Goal: Task Accomplishment & Management: Use online tool/utility

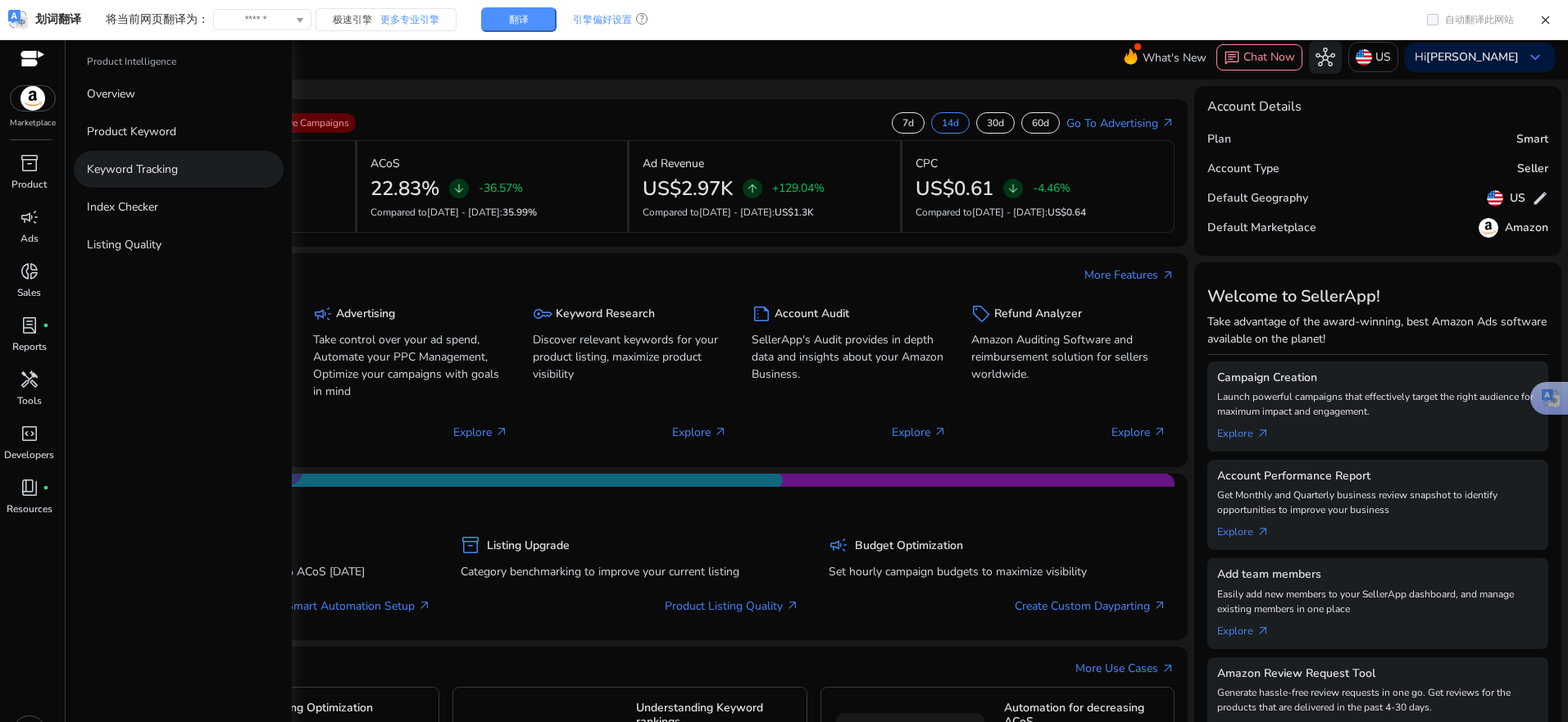
click at [153, 173] on p "Keyword Tracking" at bounding box center [132, 169] width 91 height 17
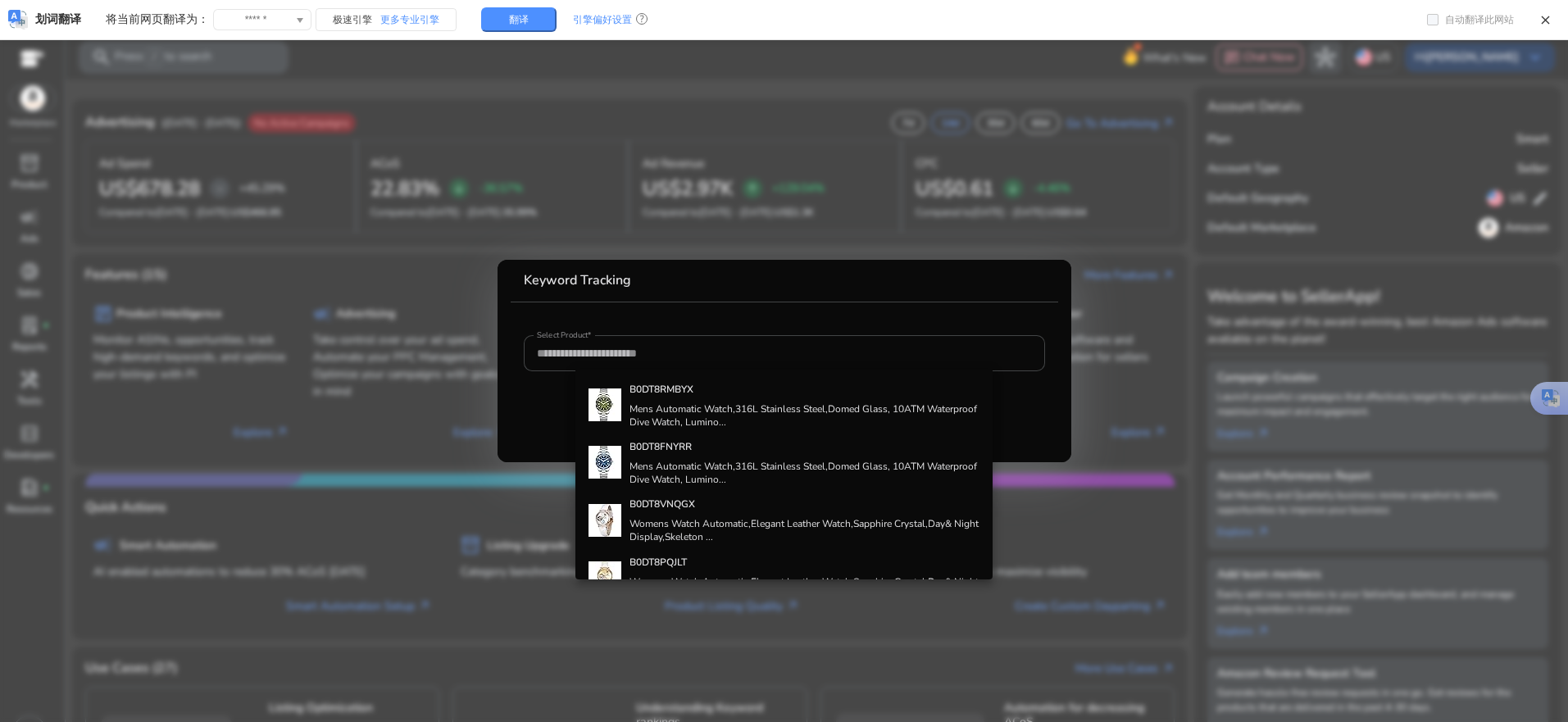
click at [396, 269] on div at bounding box center [784, 361] width 1568 height 722
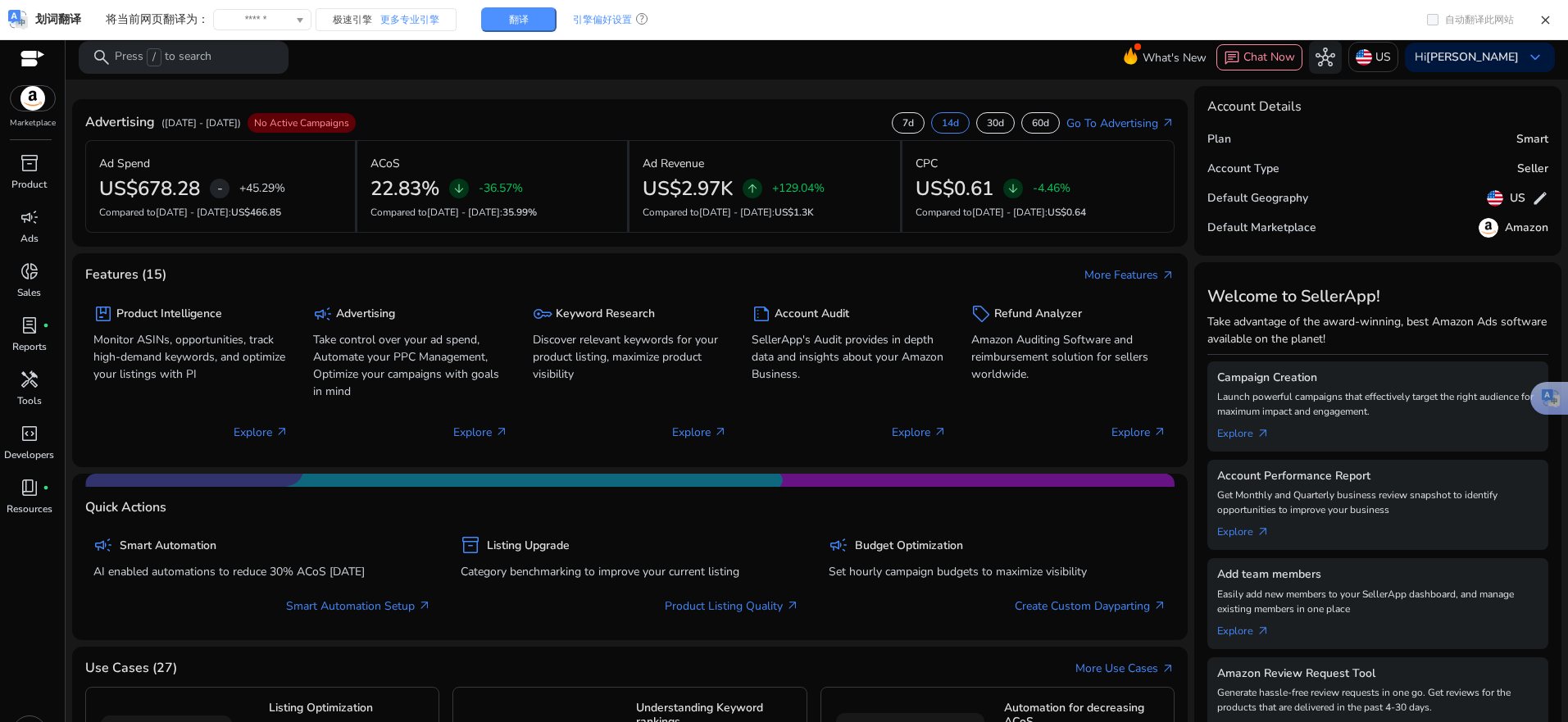
scroll to position [35, 0]
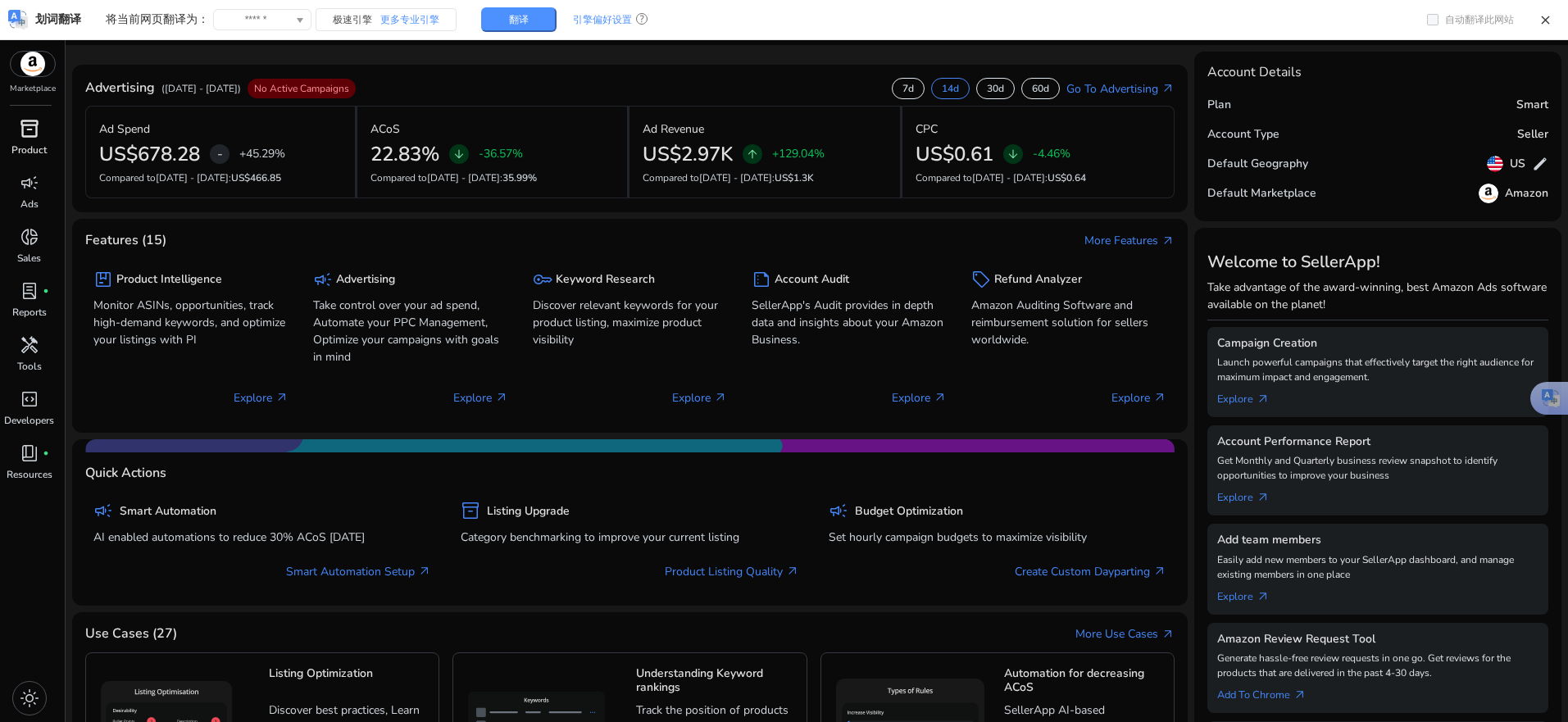
click at [17, 137] on div "inventory_2" at bounding box center [29, 128] width 46 height 26
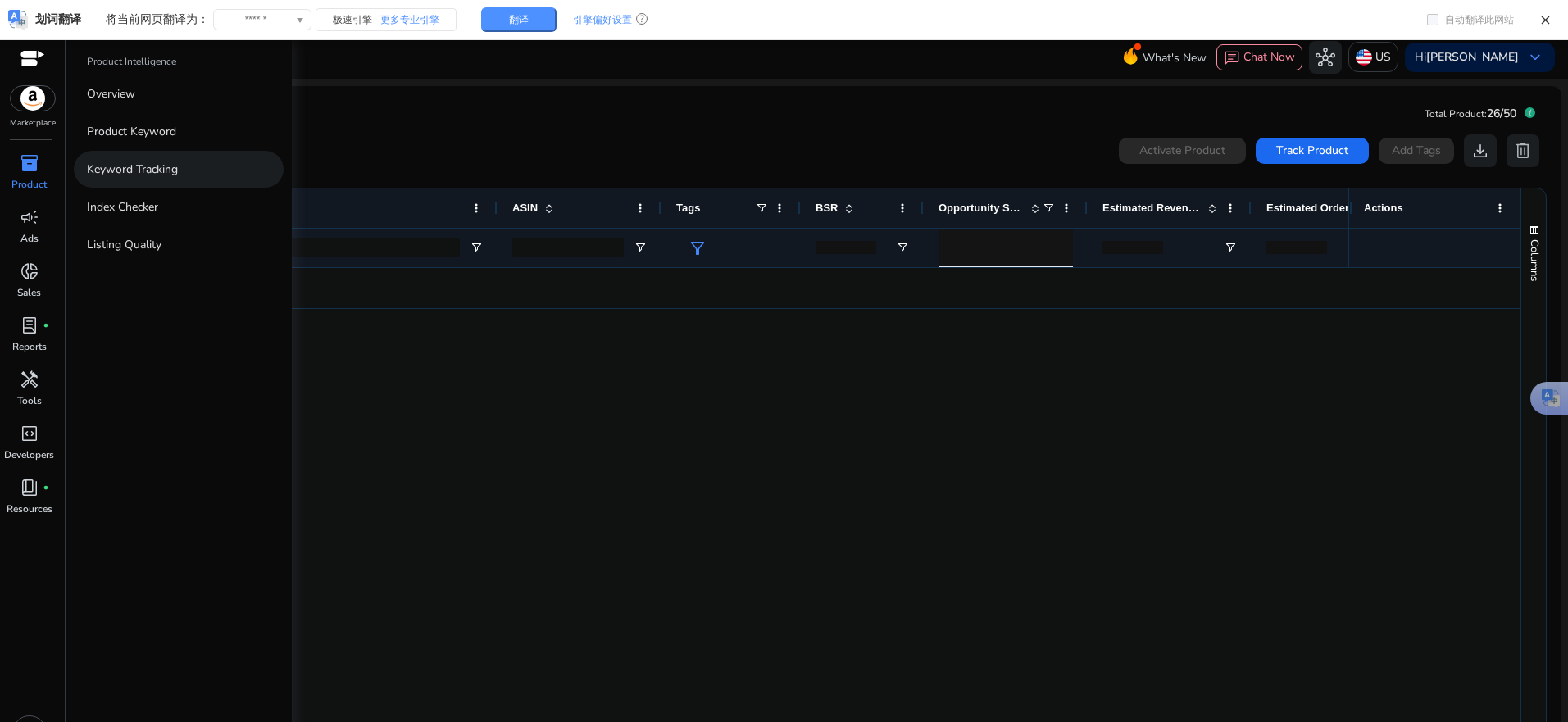
click at [82, 171] on link "Keyword Tracking" at bounding box center [179, 169] width 210 height 37
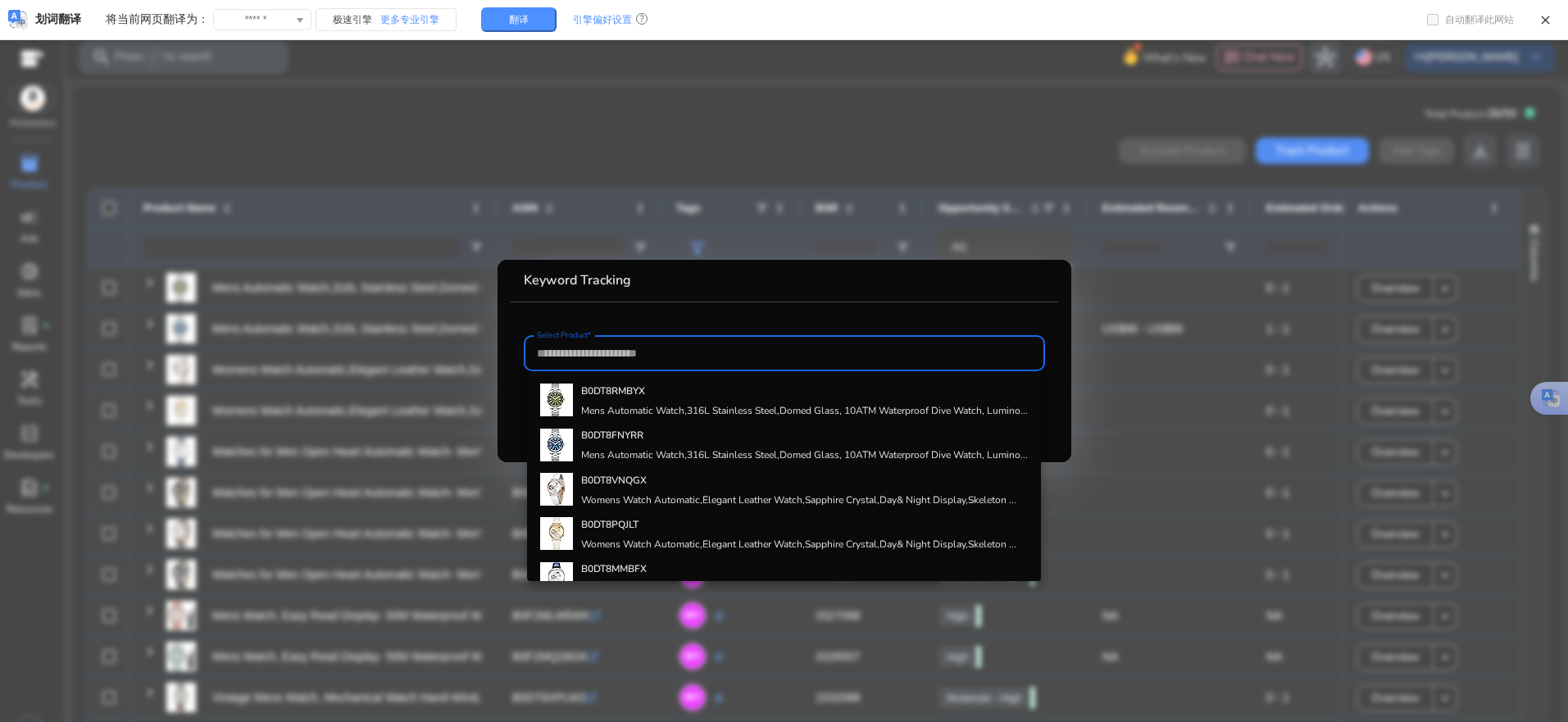
click at [322, 142] on div at bounding box center [784, 361] width 1568 height 722
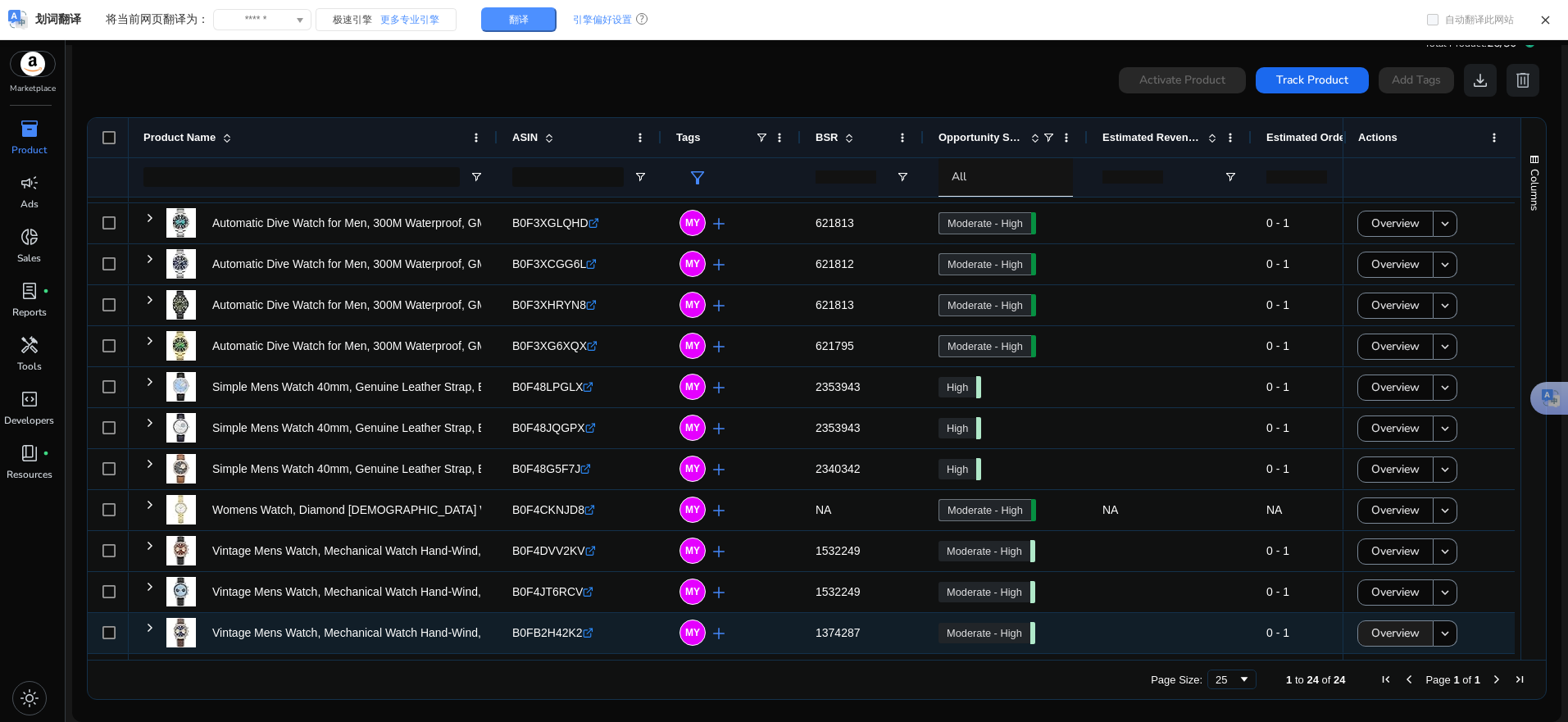
click at [1393, 635] on span "Overview" at bounding box center [1395, 633] width 49 height 34
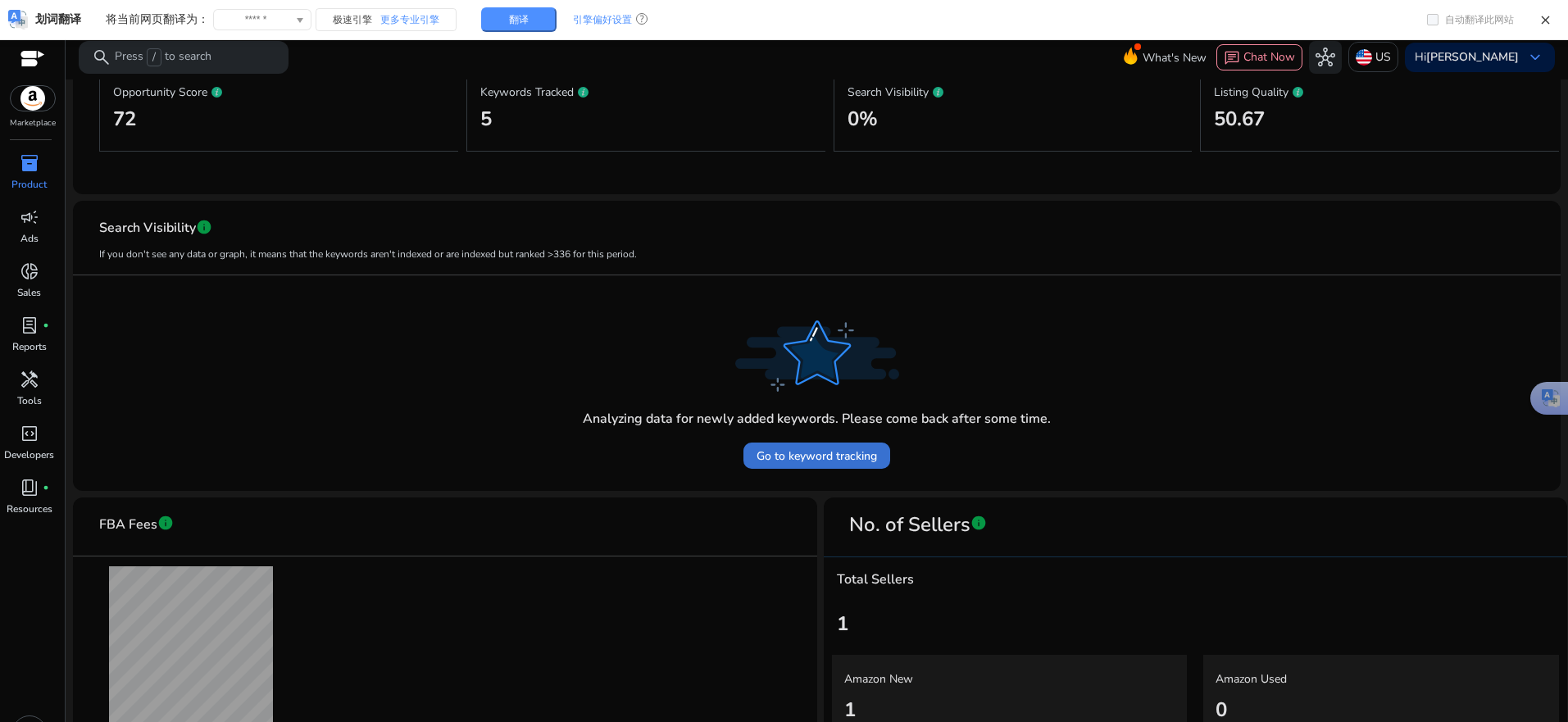
click at [819, 463] on span "Go to keyword tracking" at bounding box center [817, 456] width 120 height 17
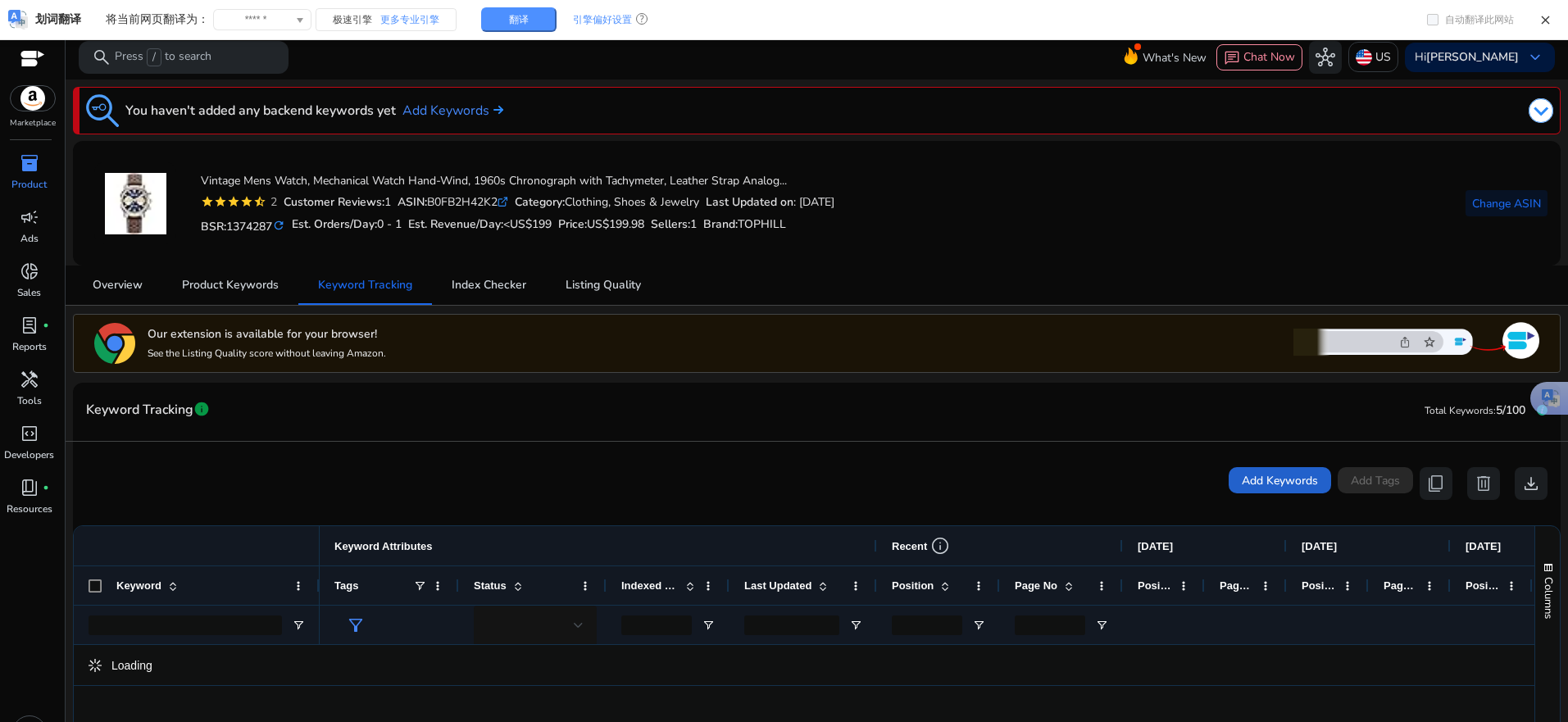
click at [1262, 487] on span "Add Keywords" at bounding box center [1279, 480] width 76 height 17
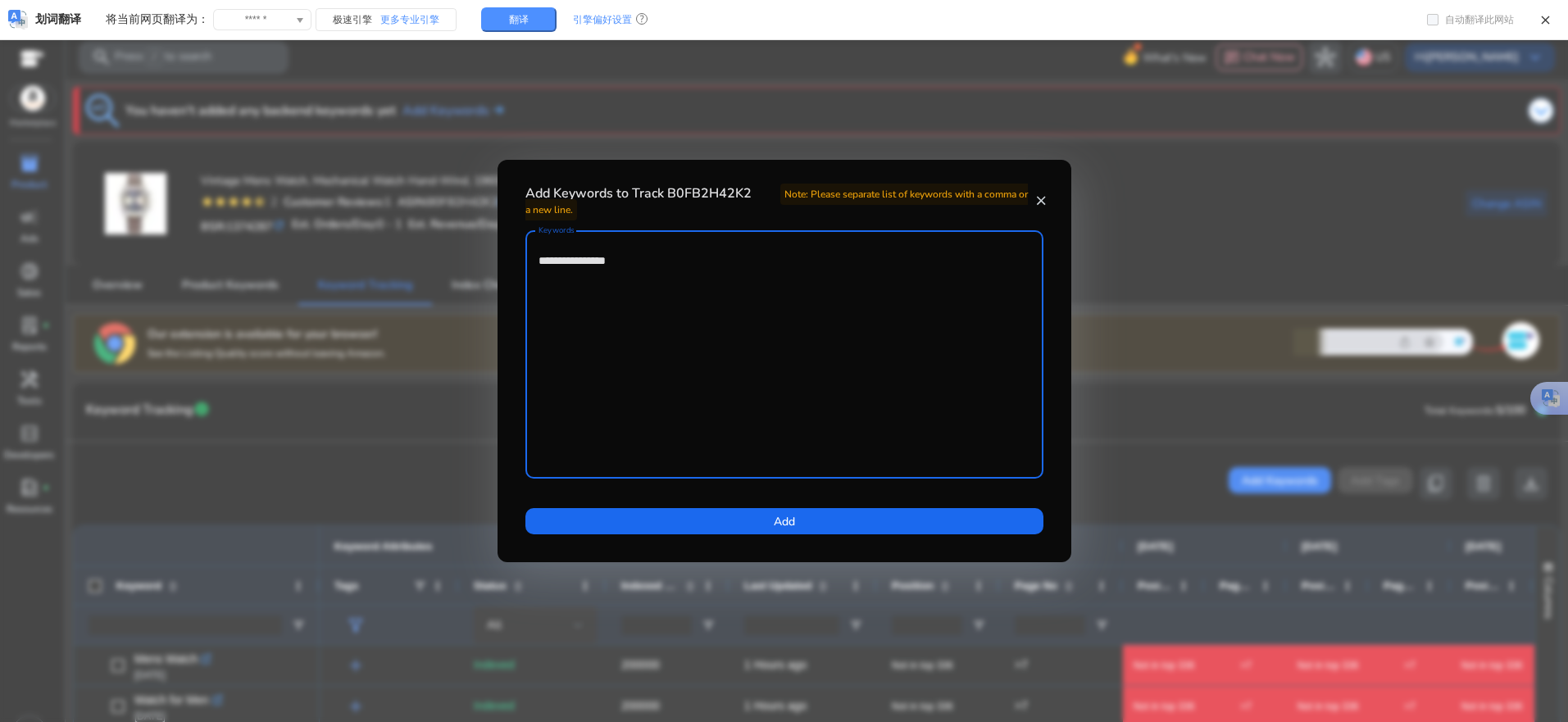
type textarea "**********"
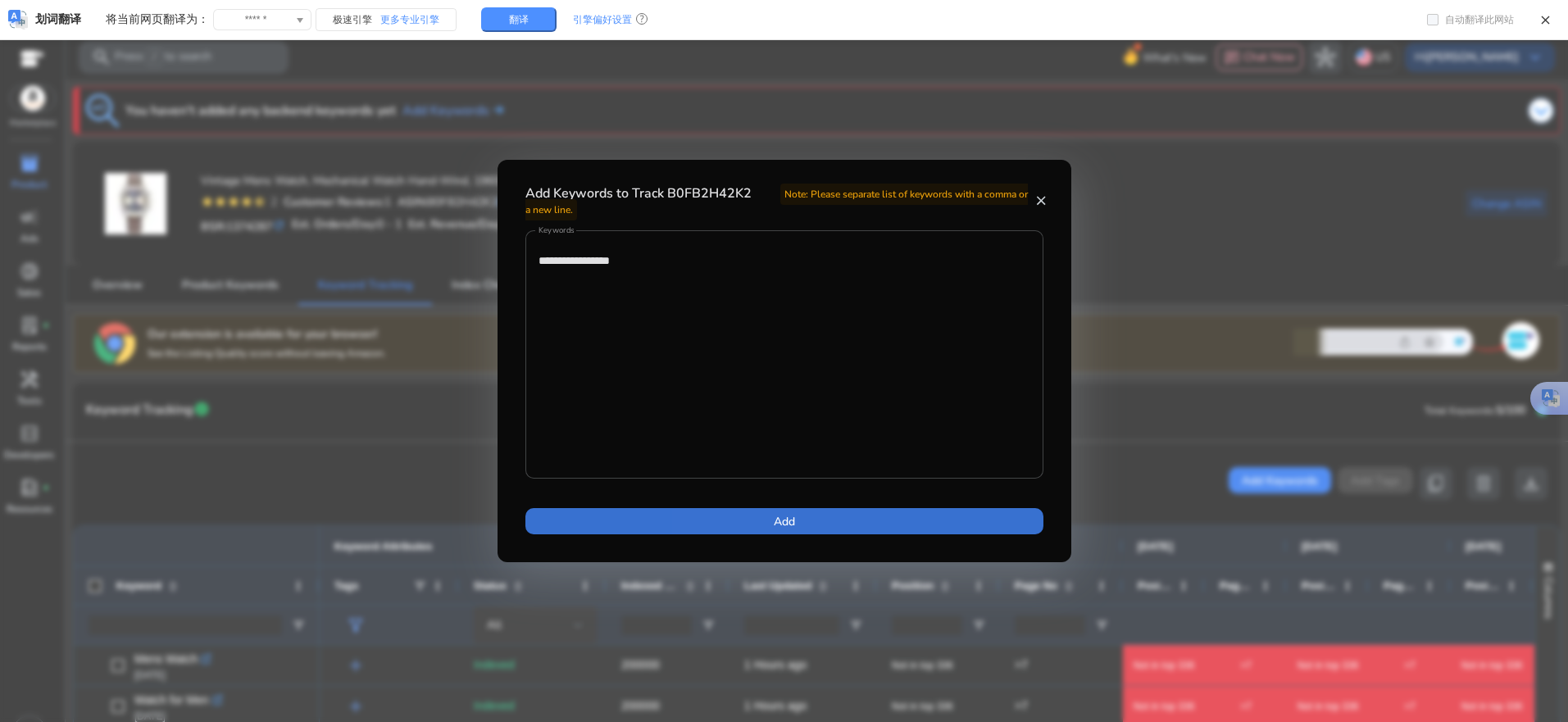
click at [753, 519] on span at bounding box center [784, 521] width 518 height 39
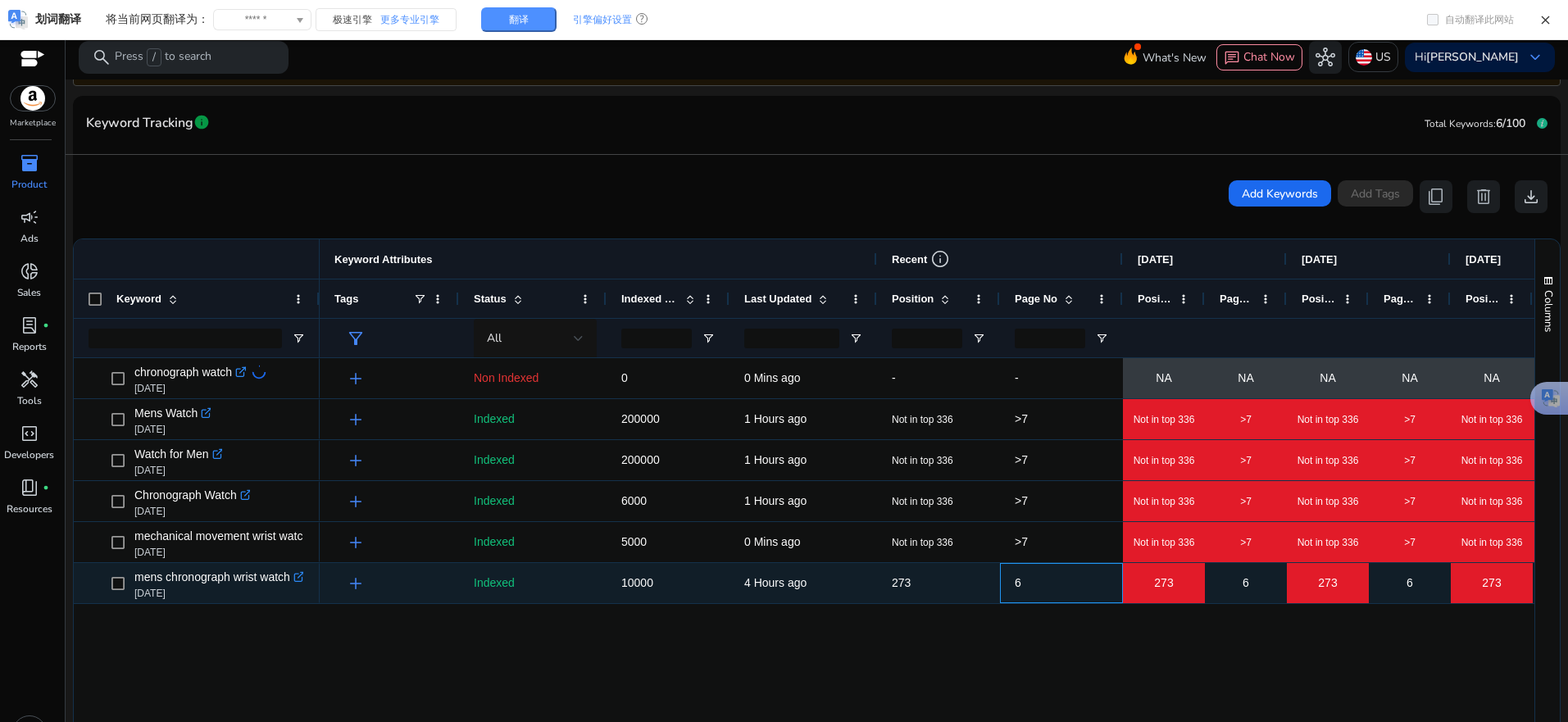
click at [1078, 588] on span "6" at bounding box center [1062, 583] width 94 height 34
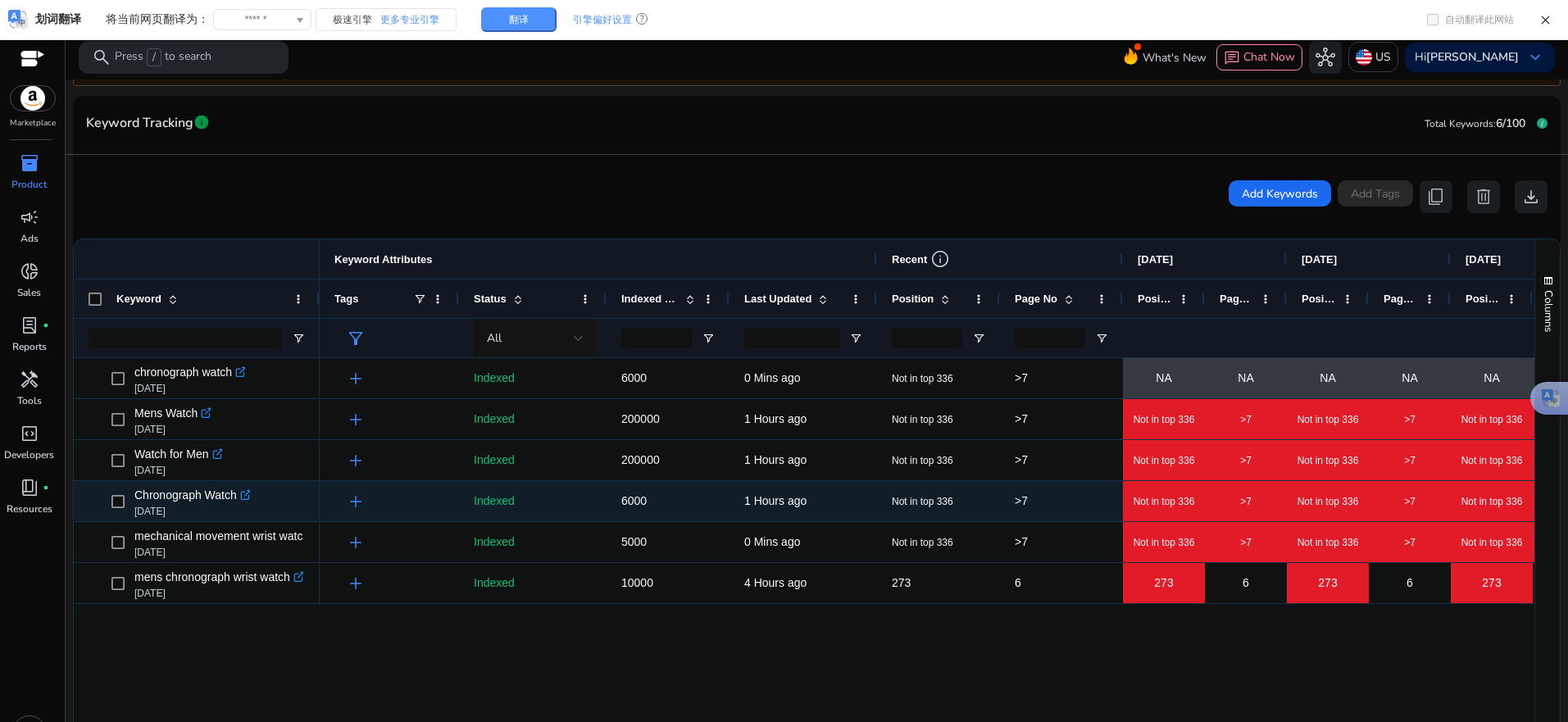
drag, startPoint x: 1068, startPoint y: 510, endPoint x: 1153, endPoint y: 496, distance: 86.1
click at [1068, 510] on span ">7" at bounding box center [1062, 501] width 94 height 34
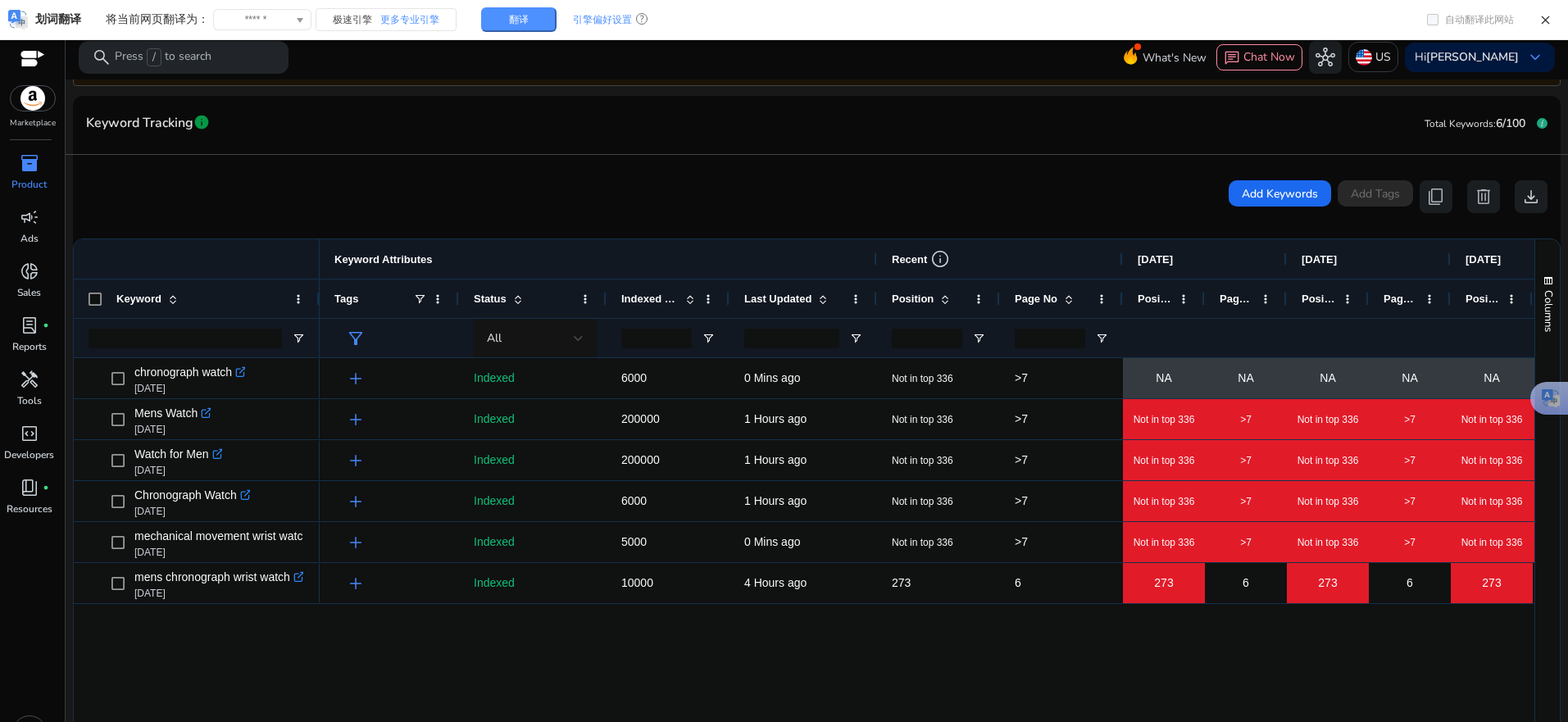
click at [659, 302] on span "Indexed Products" at bounding box center [649, 298] width 57 height 12
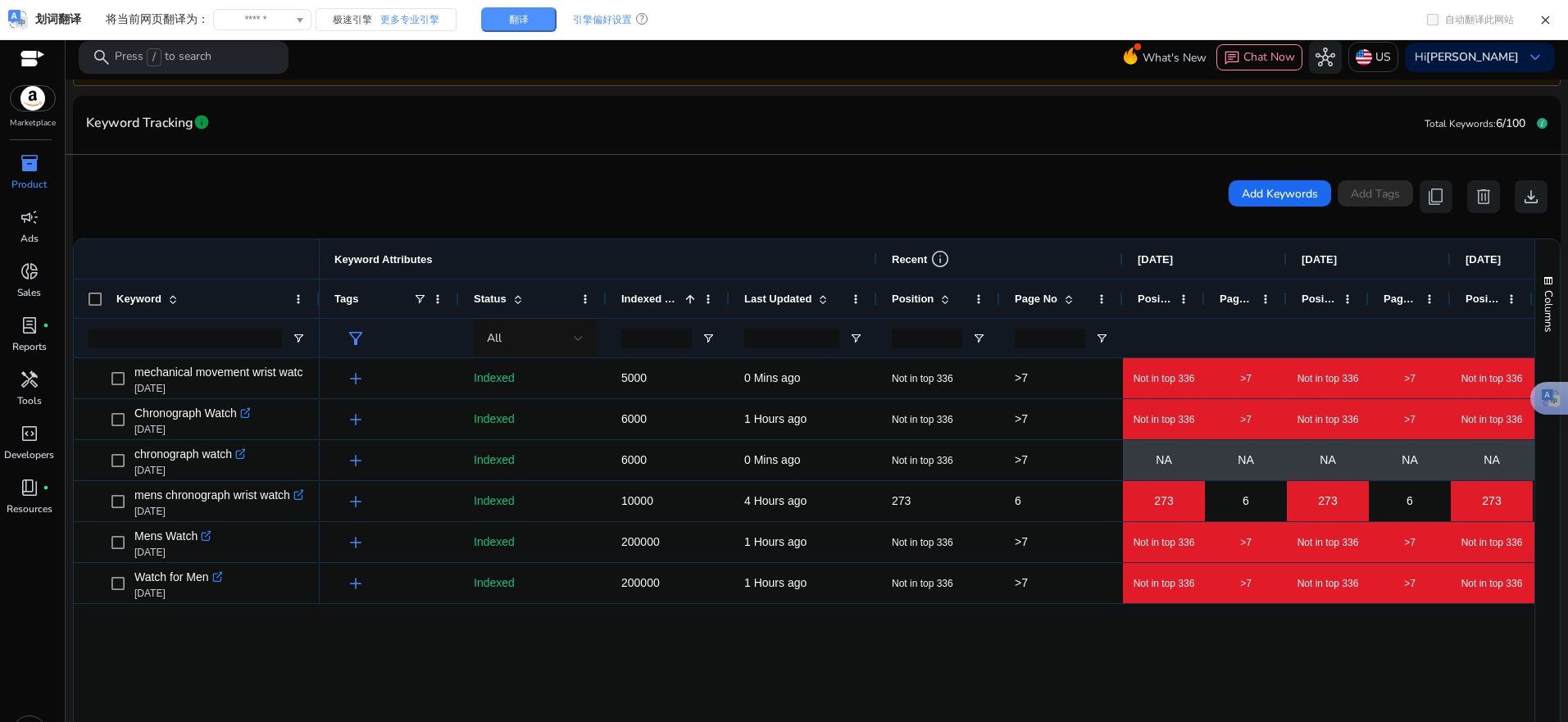
click at [659, 302] on span "Indexed Products" at bounding box center [649, 298] width 57 height 12
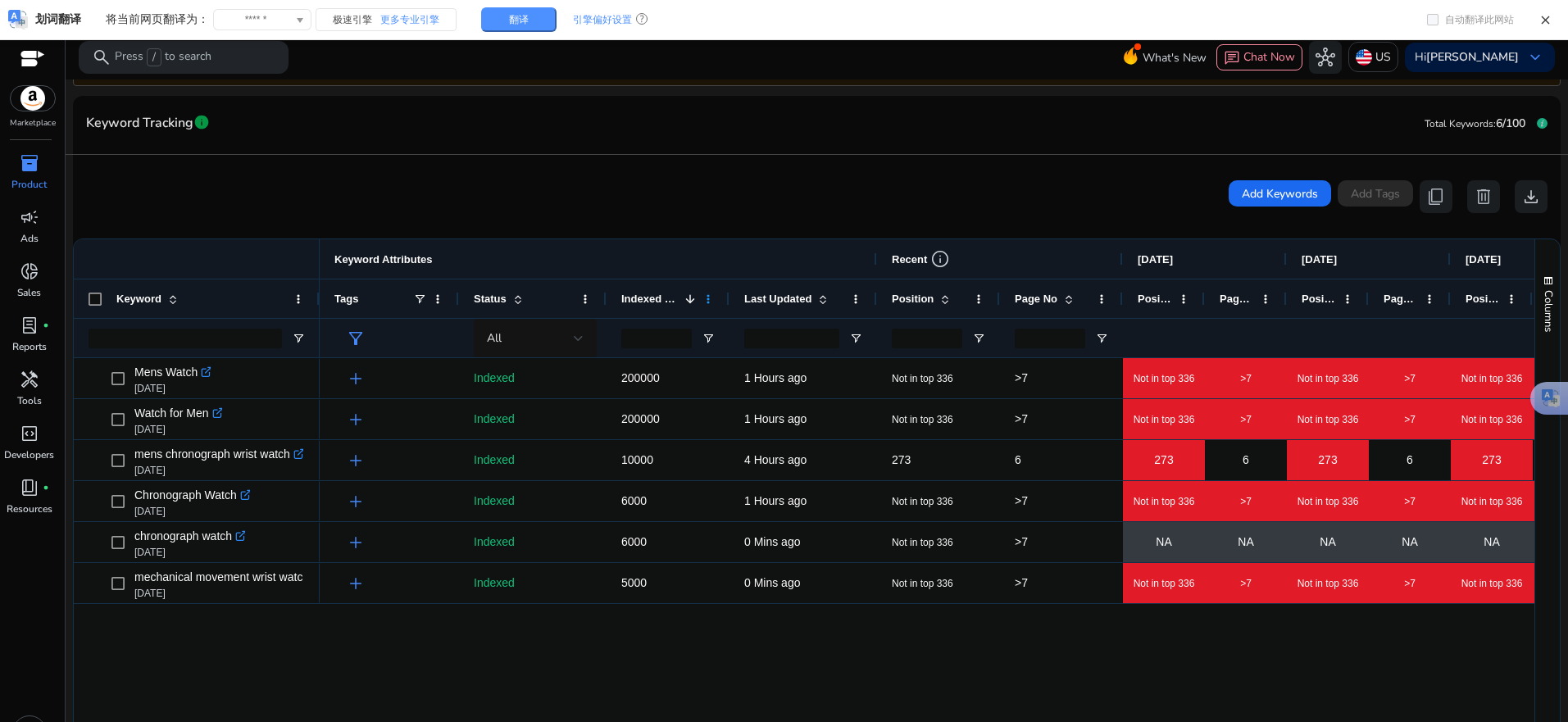
click at [705, 297] on span at bounding box center [708, 299] width 13 height 13
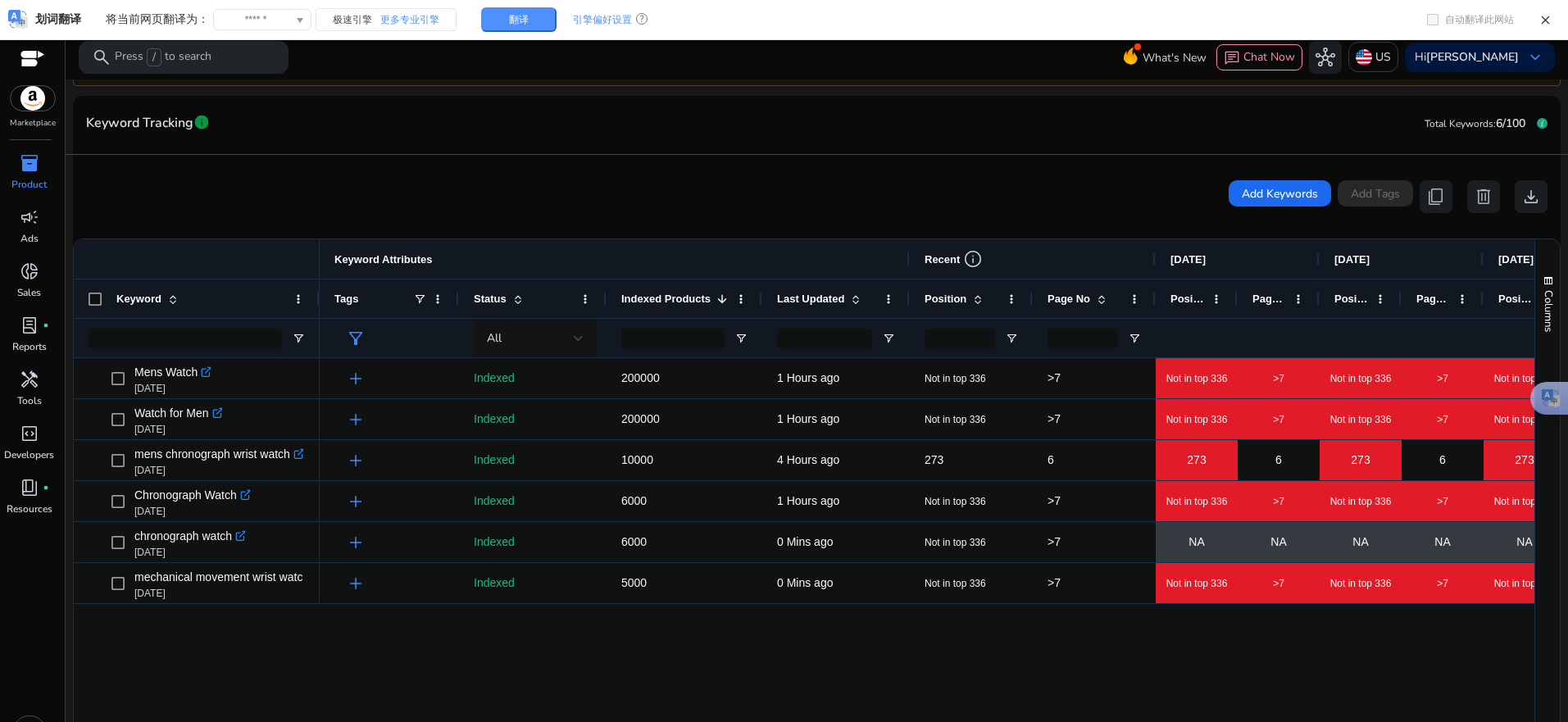
drag, startPoint x: 726, startPoint y: 294, endPoint x: 761, endPoint y: 295, distance: 35.0
click at [761, 295] on div at bounding box center [761, 298] width 7 height 38
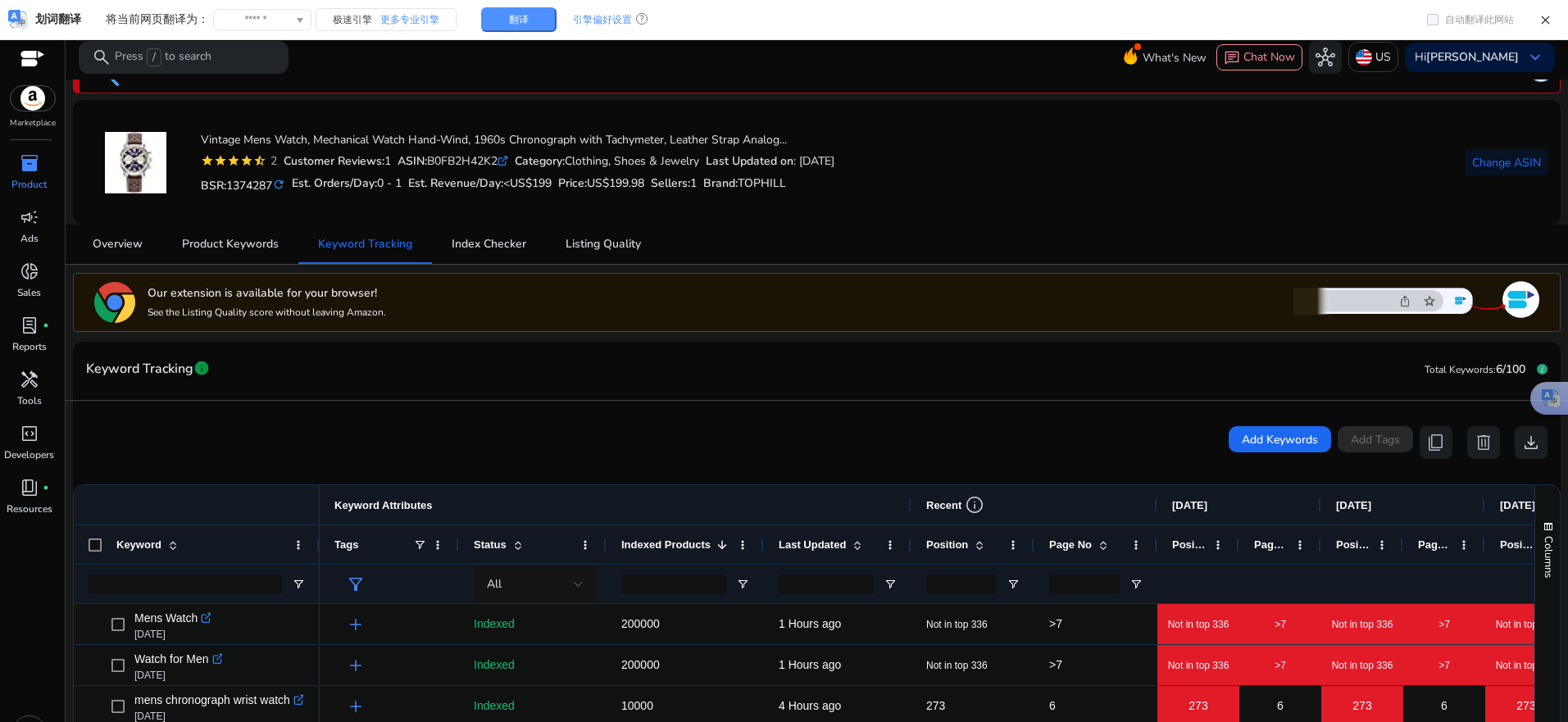
scroll to position [287, 0]
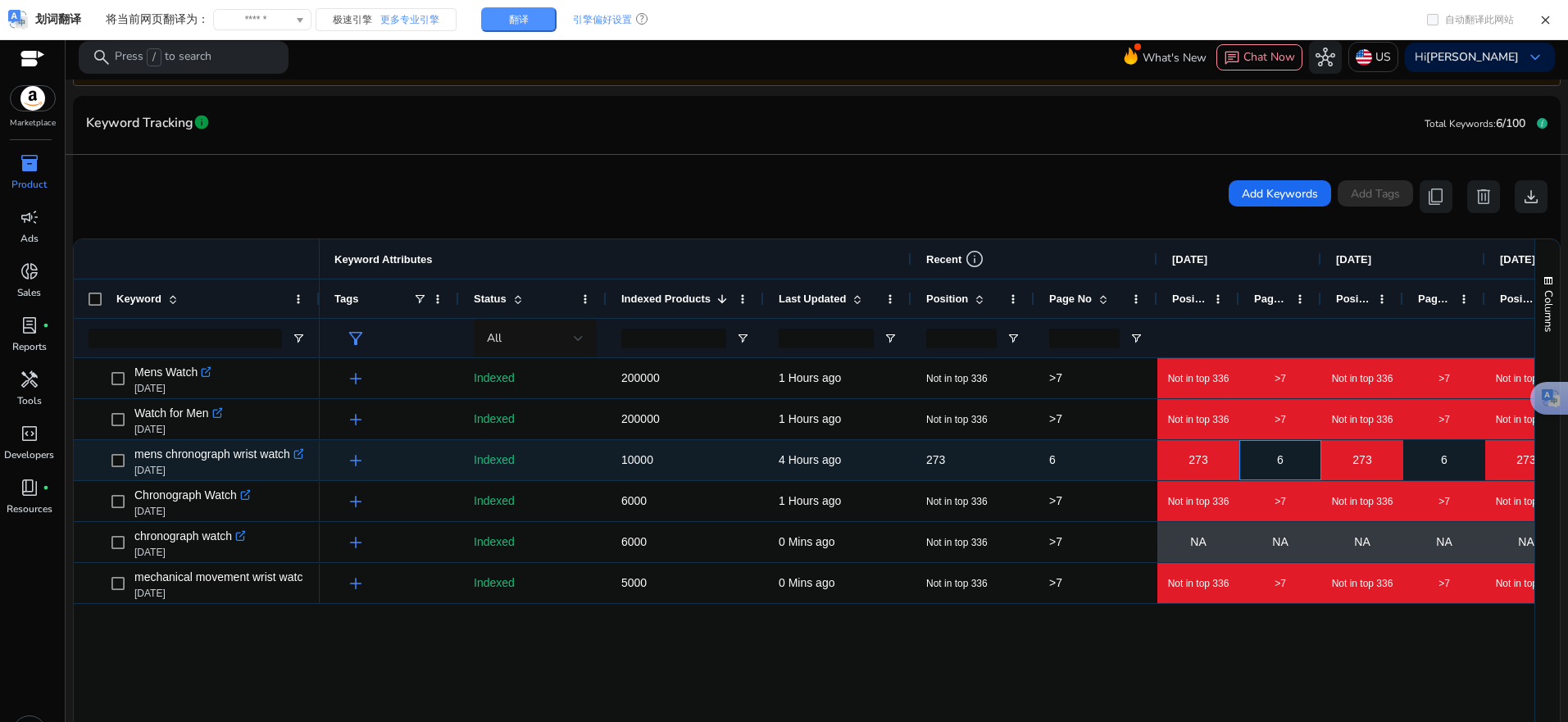
click at [1270, 459] on div "6" at bounding box center [1280, 460] width 81 height 34
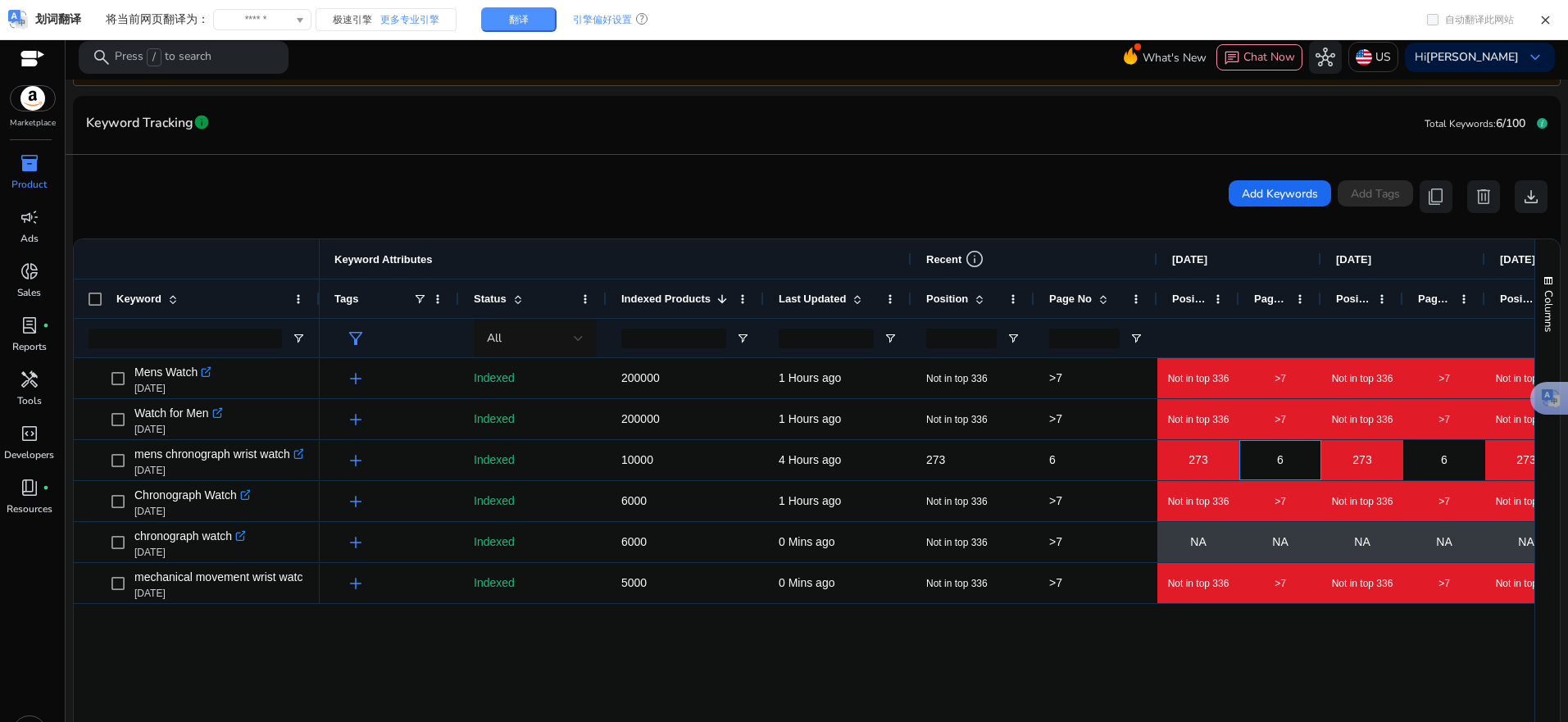
scroll to position [369, 0]
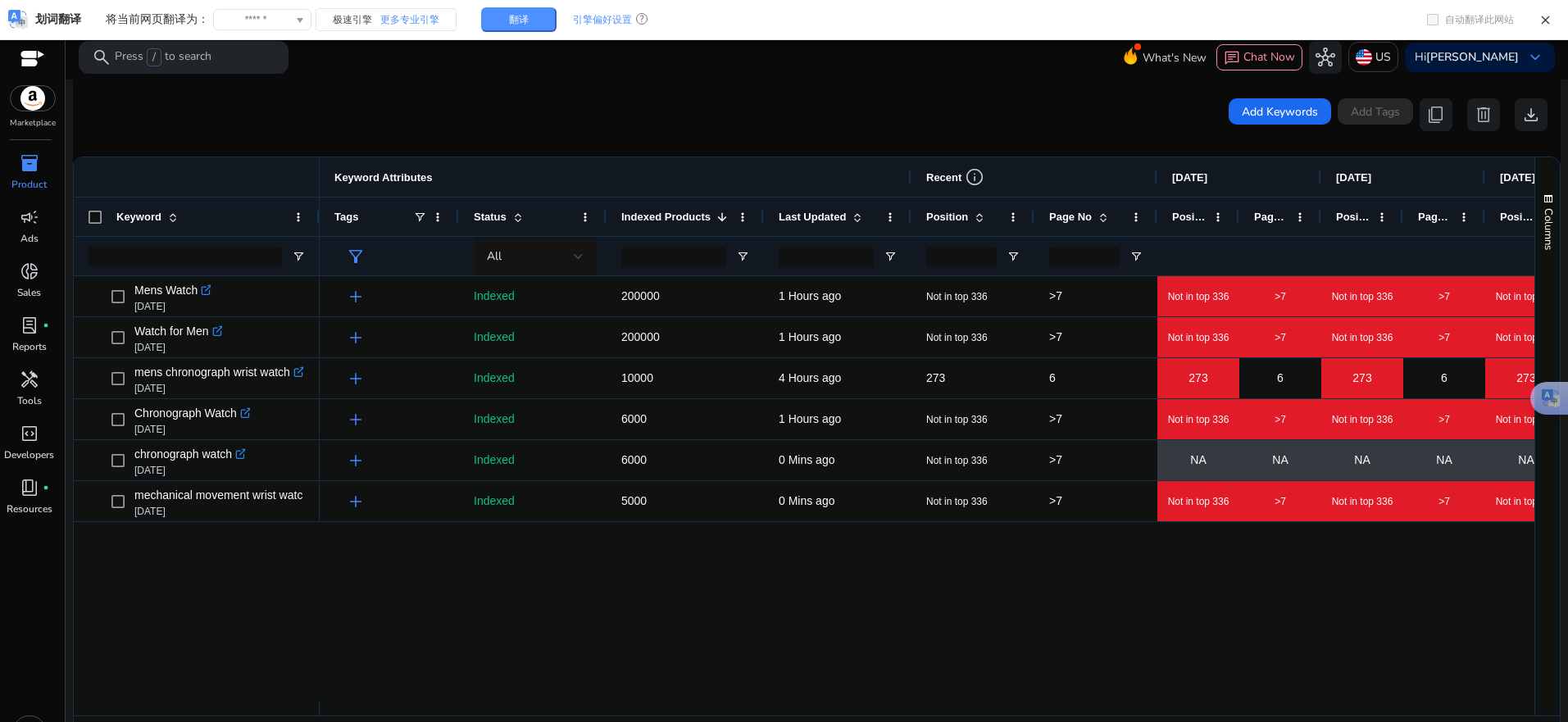
drag, startPoint x: 955, startPoint y: 706, endPoint x: 974, endPoint y: 705, distance: 19.0
click at [974, 705] on div at bounding box center [1394, 708] width 2148 height 15
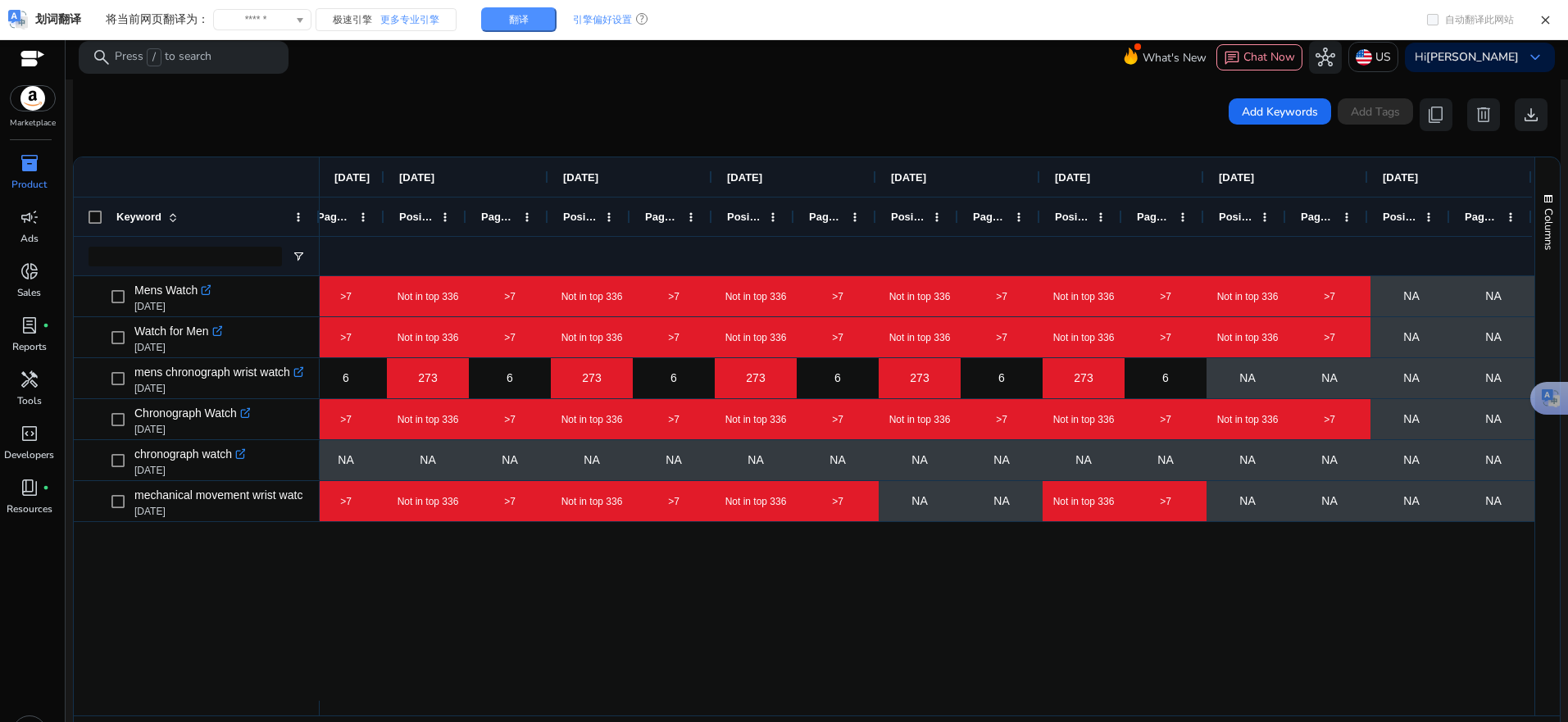
scroll to position [0, 0]
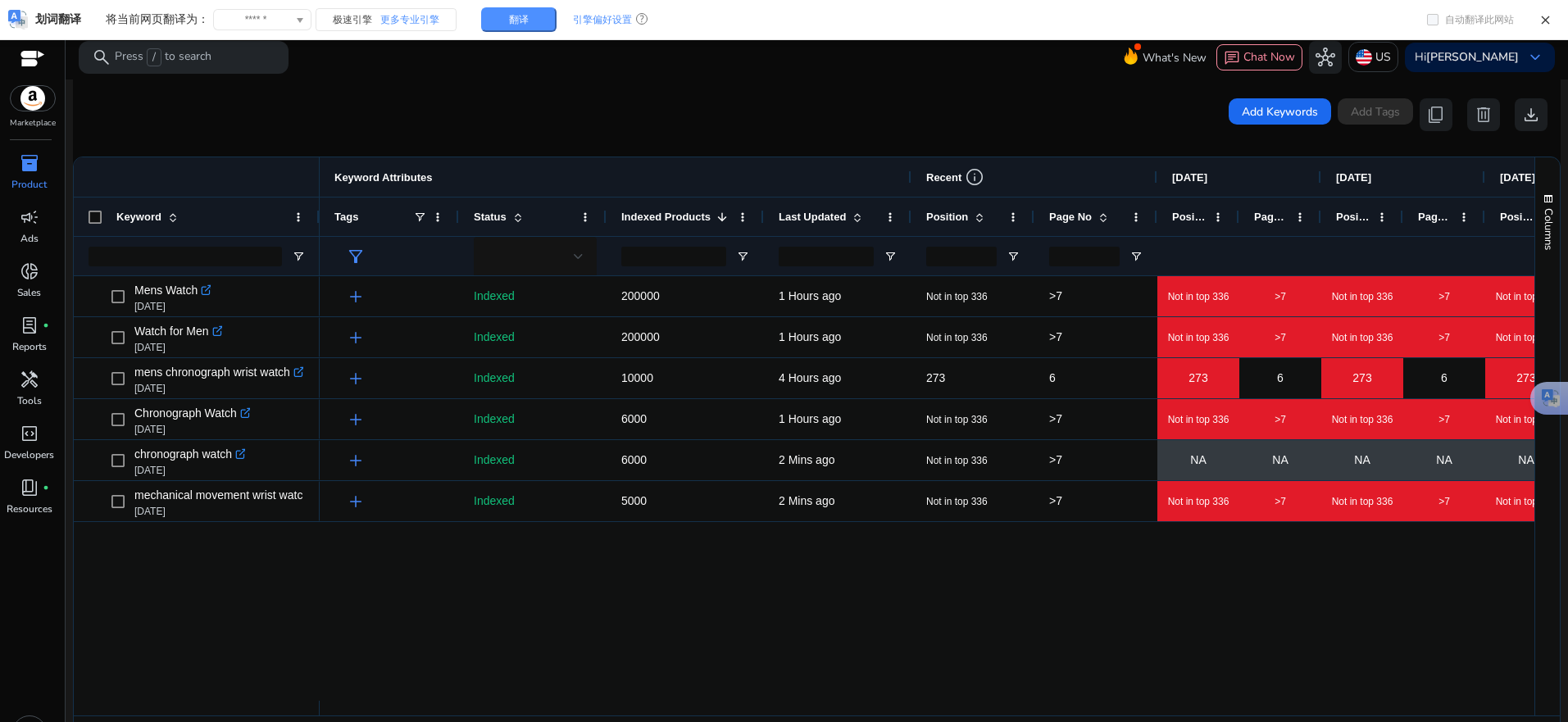
click at [1199, 636] on div ">7 Not in top 336 >7 Not in top 336 >7 Not in top 336 >7 Not in top 336 Not in …" at bounding box center [927, 488] width 1214 height 425
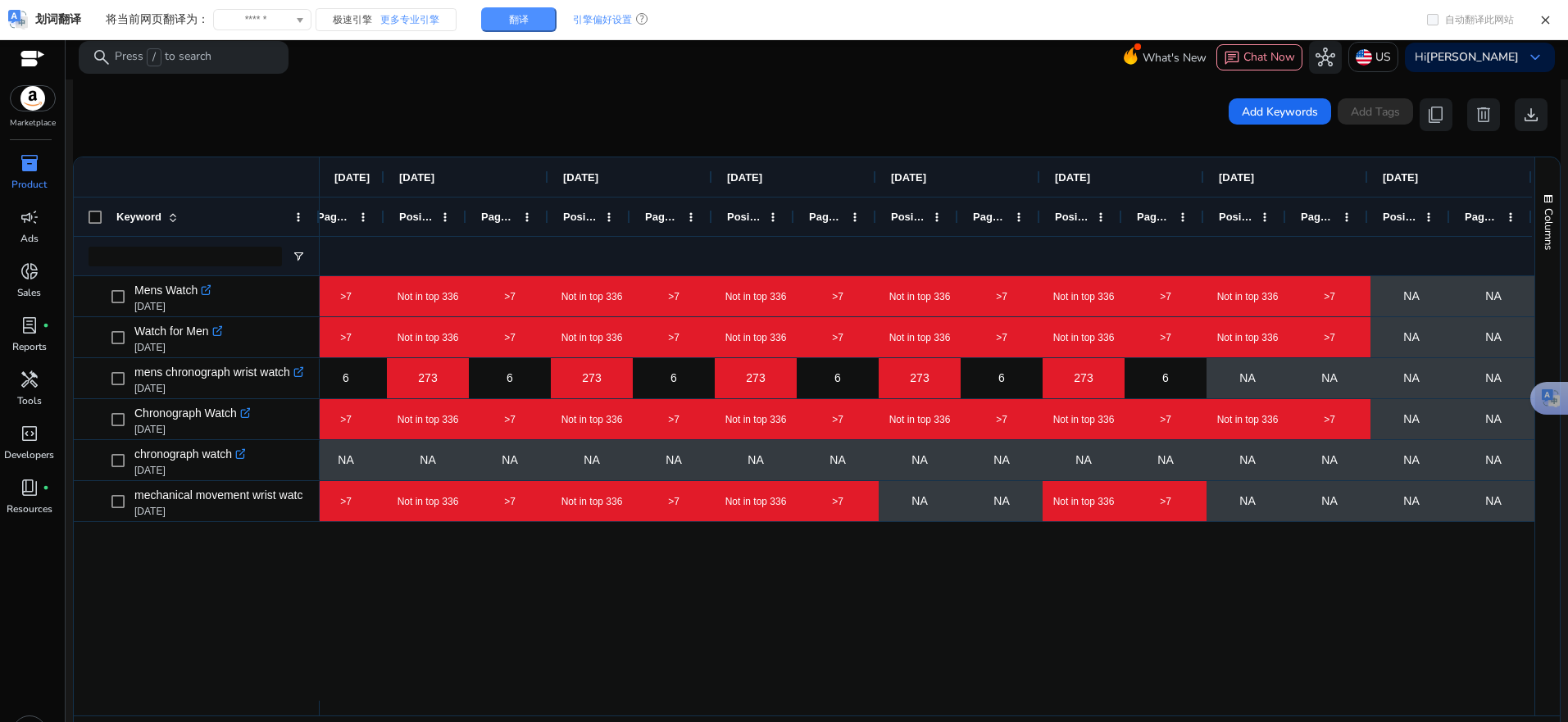
click at [1264, 661] on div ">7 Not in top 336 >7 Not in top 336 >7 Not in top 336 >7 Not in top 336 >7 Not …" at bounding box center [927, 488] width 1214 height 425
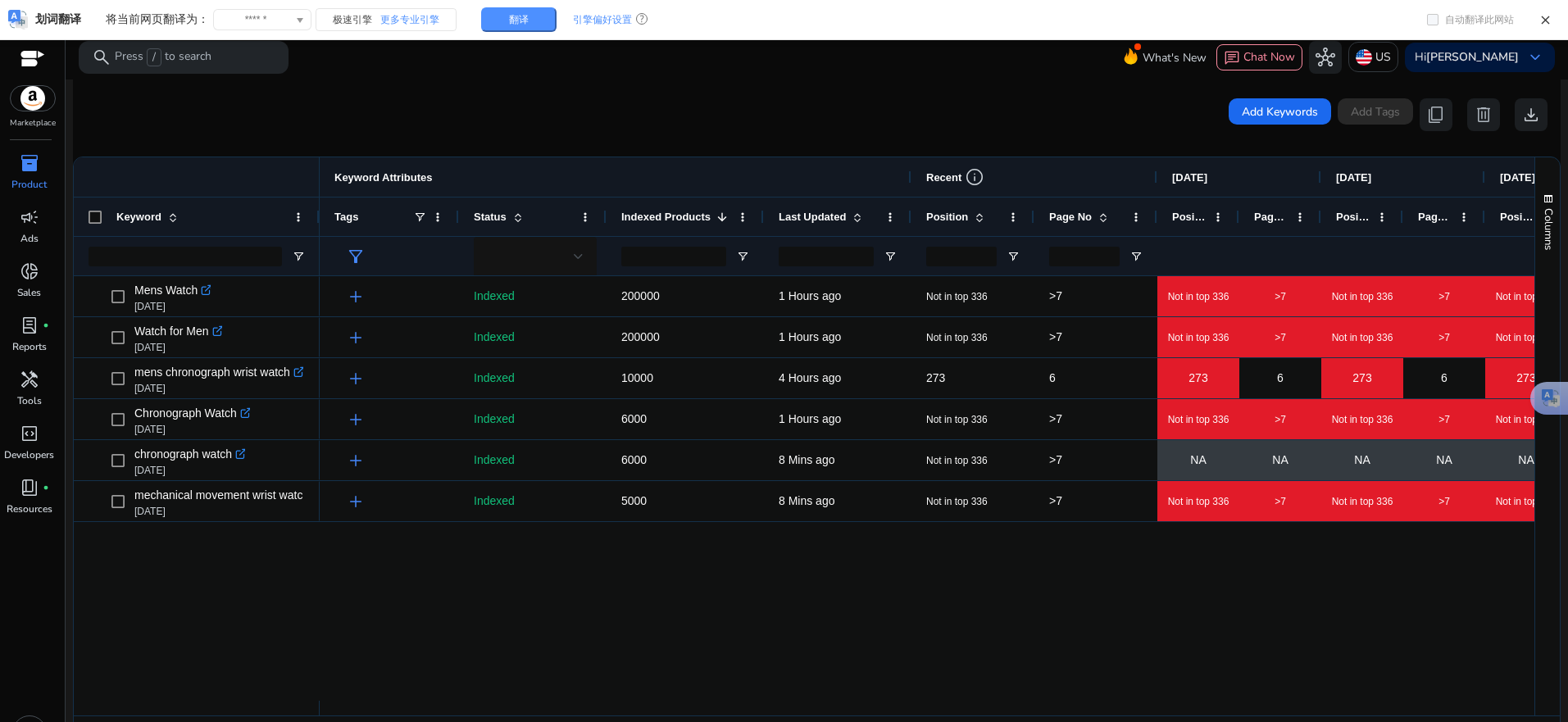
click at [520, 573] on div ">7 Not in top 336 >7 Not in top 336 >7 Not in top 336 >7 Not in top 336 Not in …" at bounding box center [927, 488] width 1214 height 425
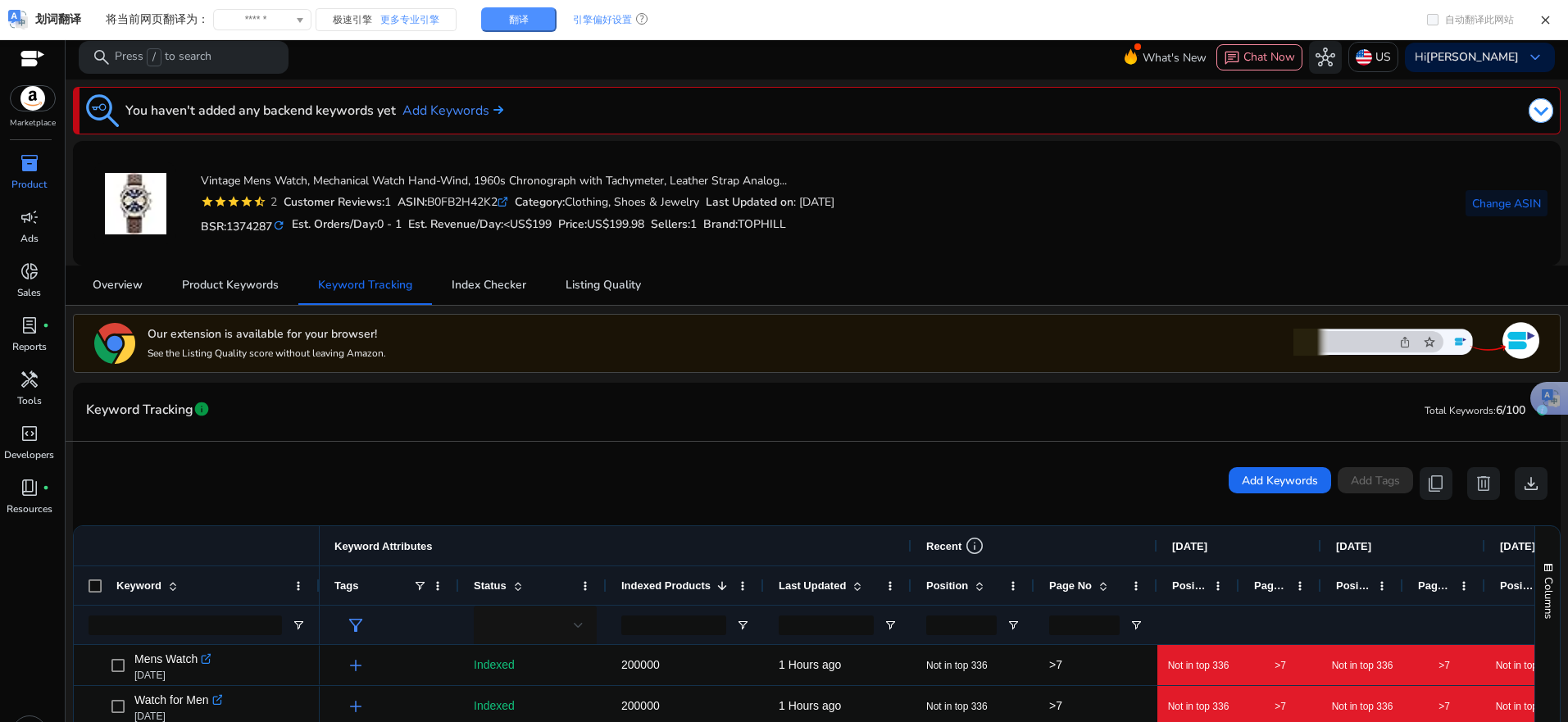
click at [1500, 338] on img at bounding box center [1416, 340] width 246 height 42
click at [1413, 359] on img at bounding box center [1416, 340] width 246 height 42
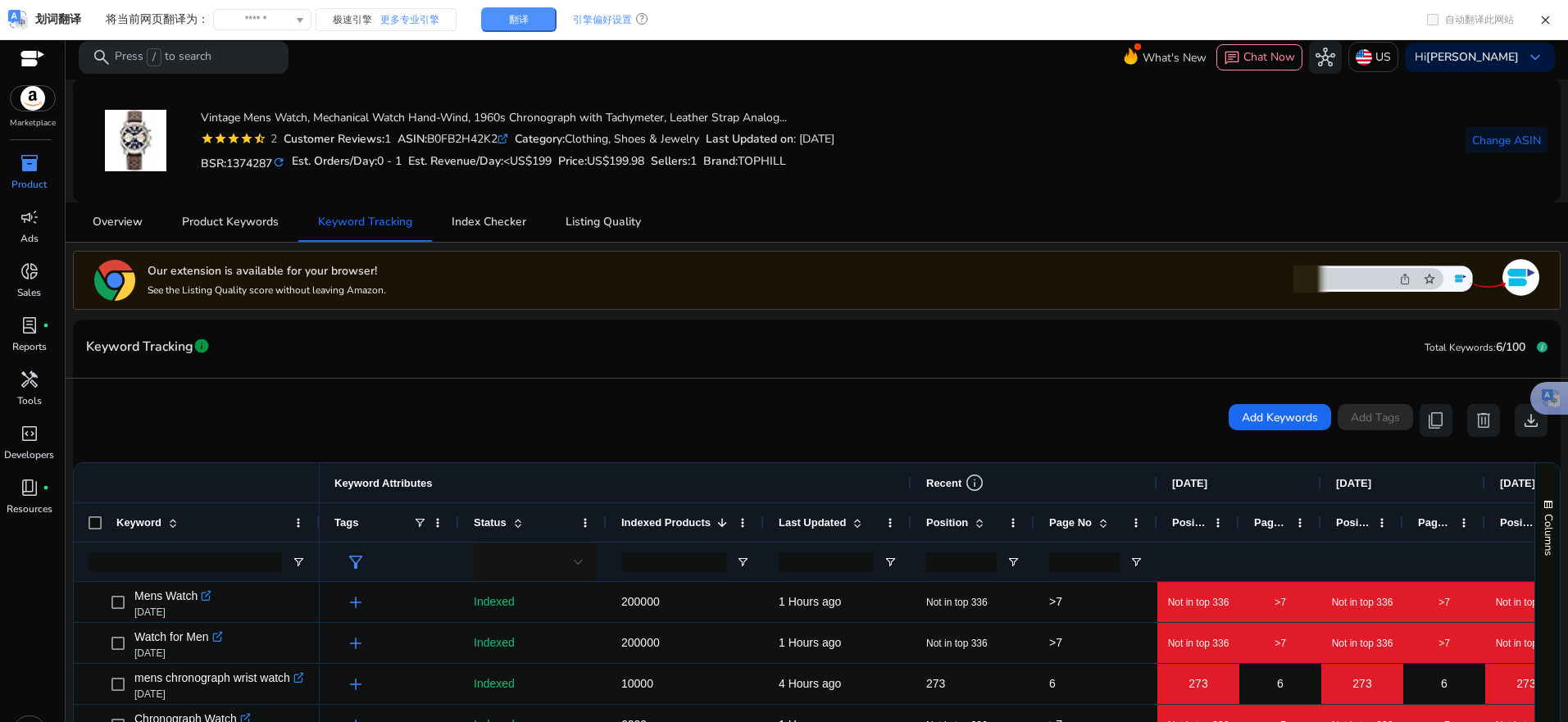
scroll to position [82, 0]
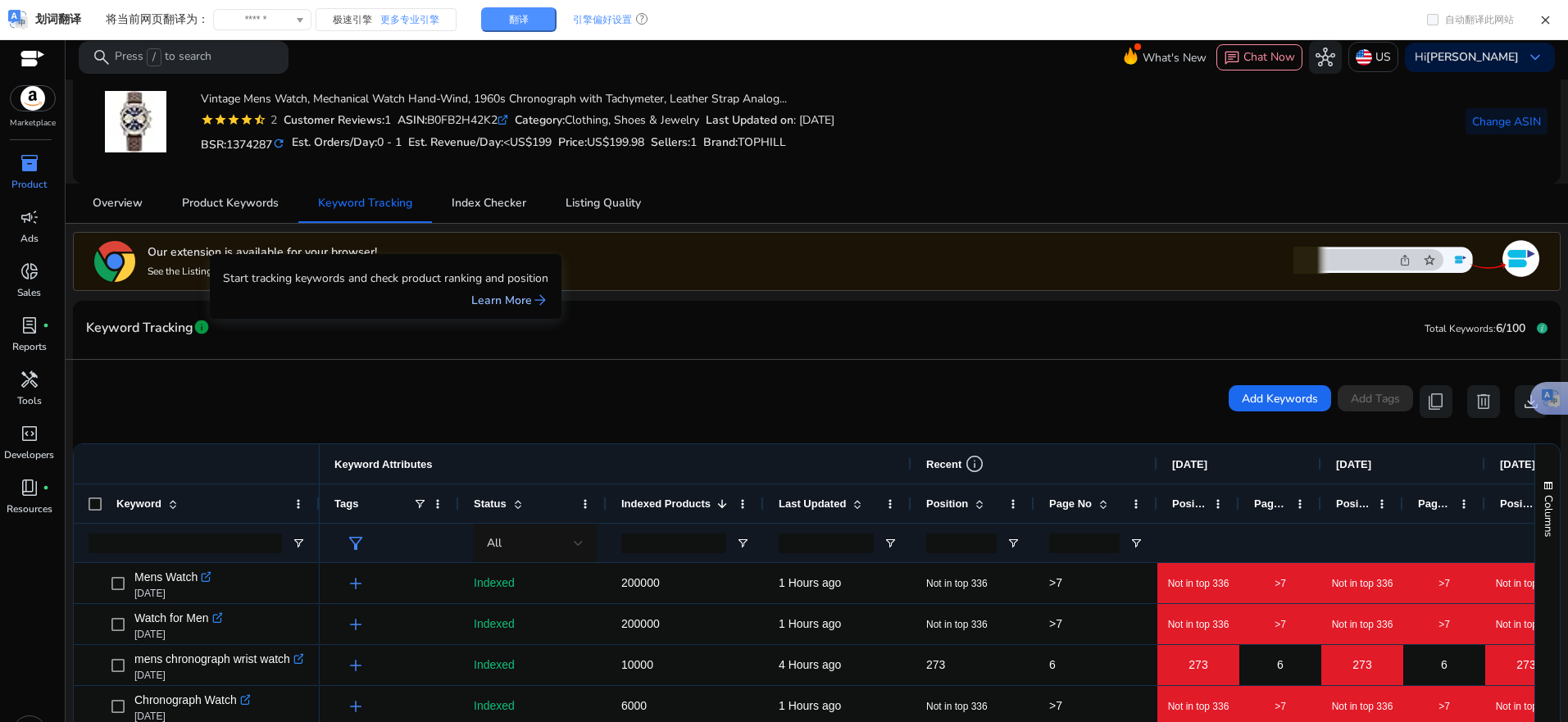
click at [531, 304] on link "Learn More arrow_forward" at bounding box center [509, 300] width 77 height 17
